Goal: Communication & Community: Answer question/provide support

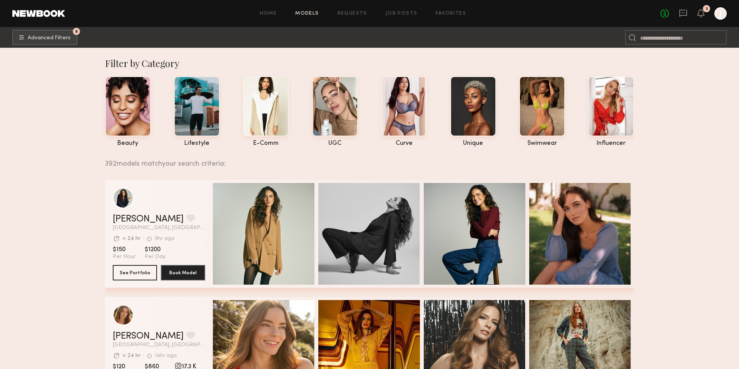
scroll to position [0, 3]
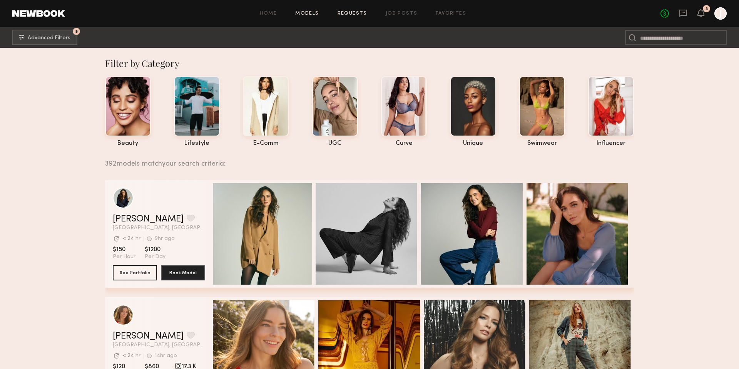
click at [351, 14] on link "Requests" at bounding box center [352, 13] width 30 height 5
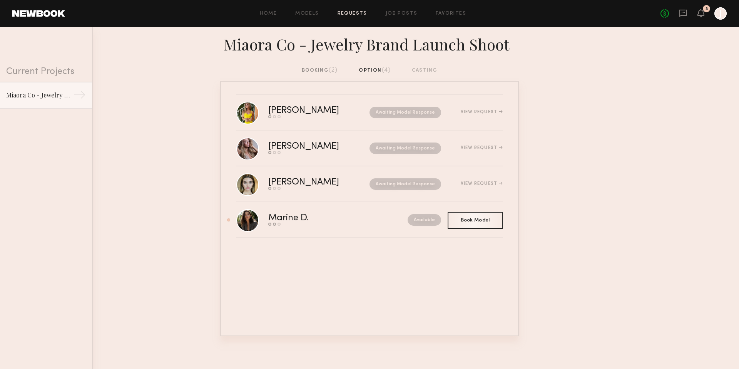
click at [323, 66] on div "Miaora Co - Jewelry Brand Launch Shoot" at bounding box center [369, 46] width 739 height 39
click at [323, 70] on div "booking (2)" at bounding box center [320, 70] width 36 height 8
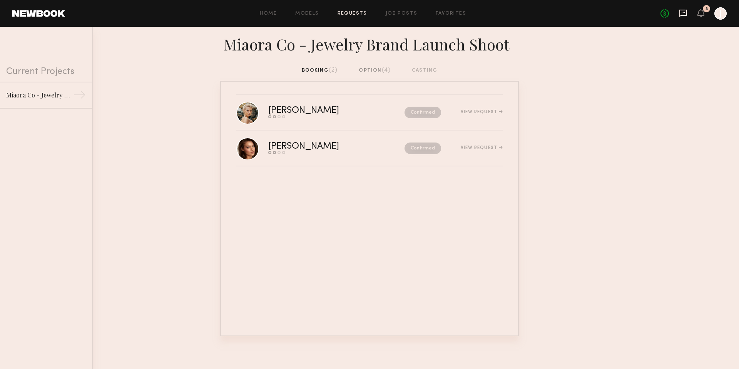
click at [685, 11] on icon at bounding box center [683, 13] width 8 height 8
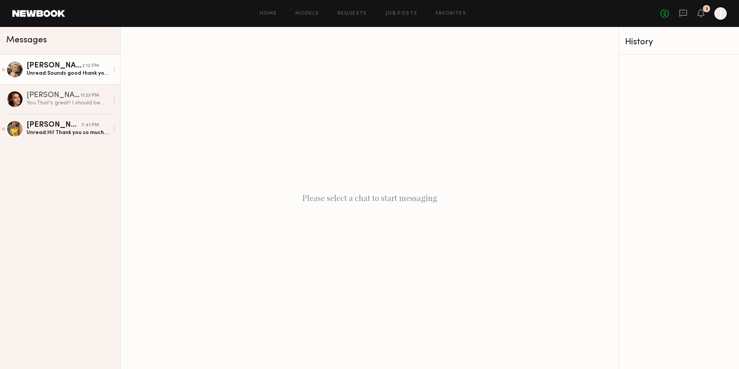
click at [57, 78] on link "[PERSON_NAME] 2:12 PM Unread: Sounds good thank you. I accepted the updated boo…" at bounding box center [60, 70] width 120 height 30
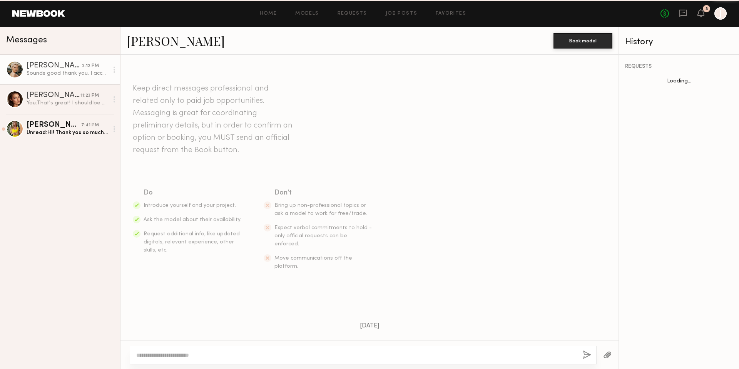
scroll to position [547, 0]
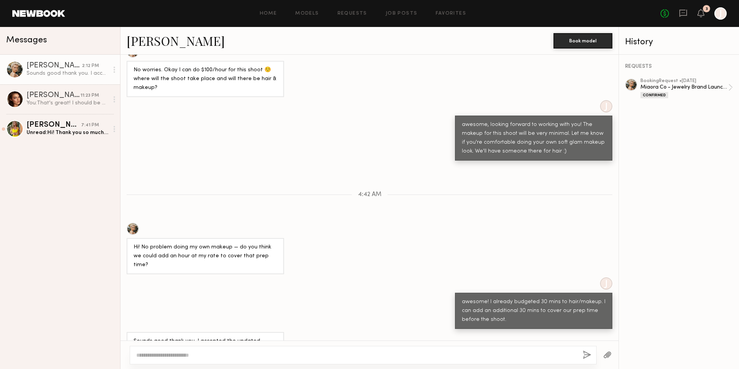
click at [227, 357] on textarea at bounding box center [356, 355] width 440 height 8
type textarea "**********"
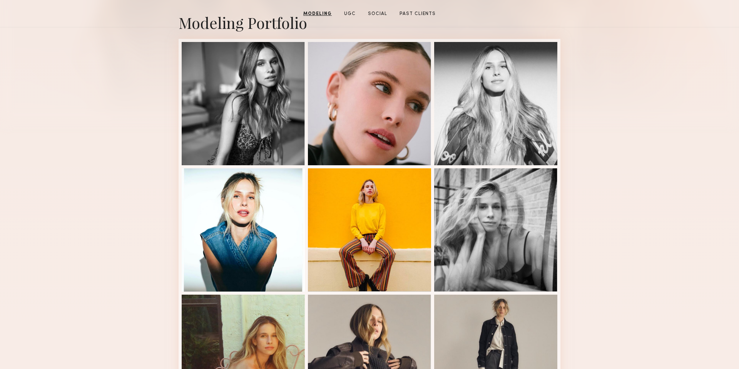
scroll to position [137, 0]
